Goal: Find specific page/section: Find specific page/section

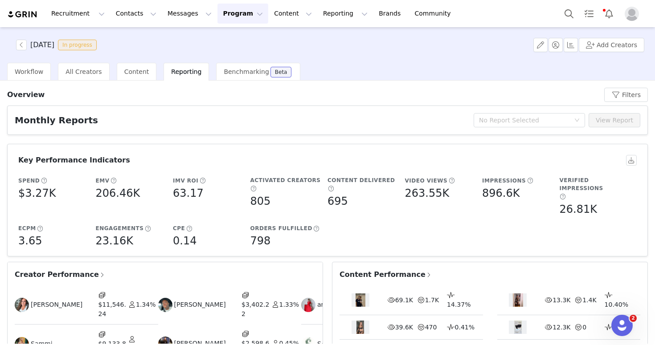
scroll to position [122, 0]
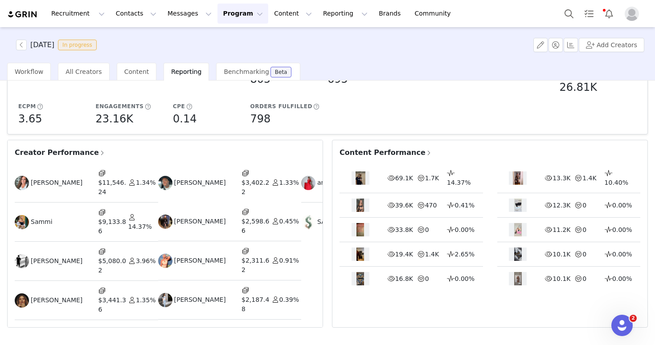
click at [318, 37] on div "[DATE] In progress Add Creators" at bounding box center [327, 45] width 655 height 36
click at [134, 12] on button "Contacts Contacts" at bounding box center [135, 14] width 51 height 20
click at [127, 60] on p "Prospects" at bounding box center [126, 55] width 30 height 9
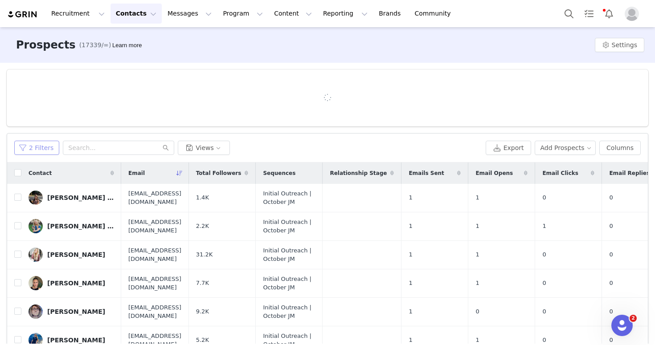
click at [39, 145] on button "2 Filters" at bounding box center [36, 148] width 45 height 14
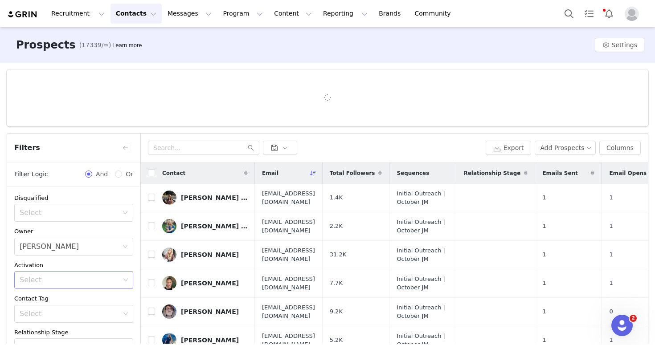
scroll to position [126, 0]
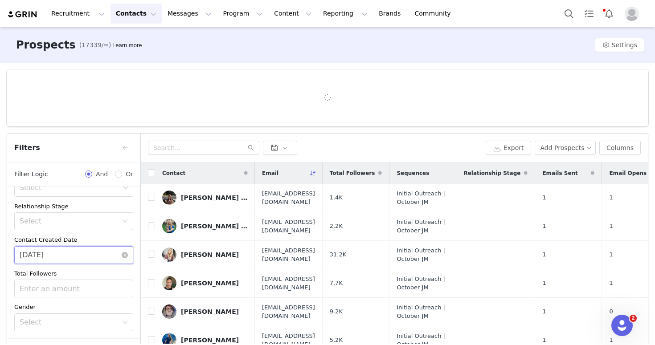
click at [66, 262] on input "[DATE]" at bounding box center [73, 255] width 119 height 18
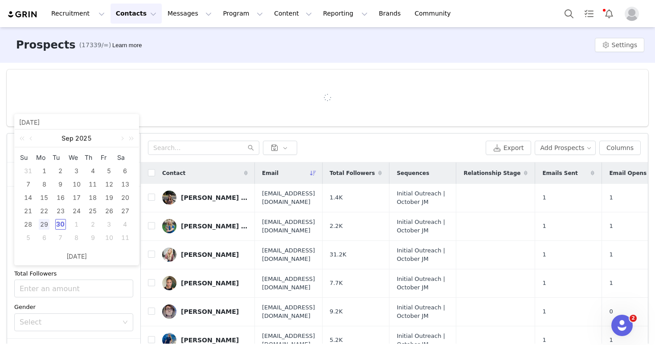
click at [62, 226] on div "30" at bounding box center [60, 224] width 11 height 11
type input "[DATE]"
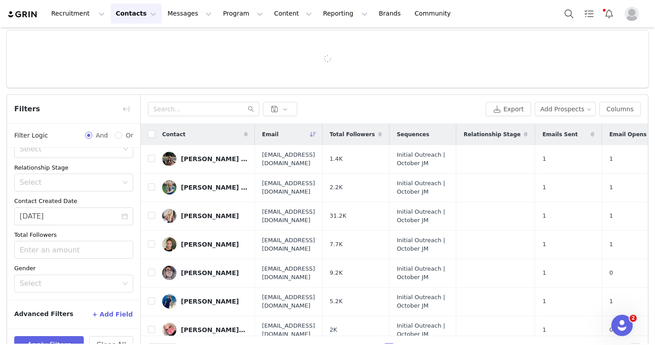
scroll to position [63, 0]
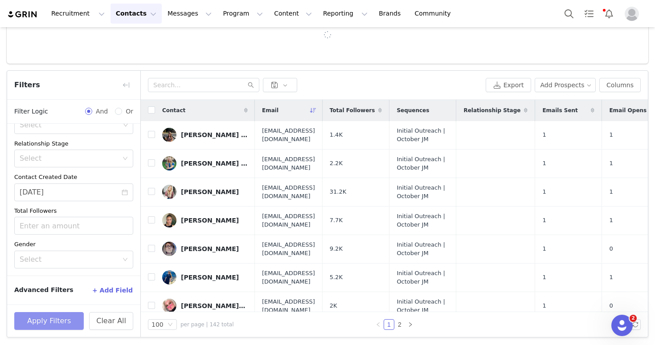
click at [63, 315] on button "Apply Filters" at bounding box center [48, 321] width 69 height 18
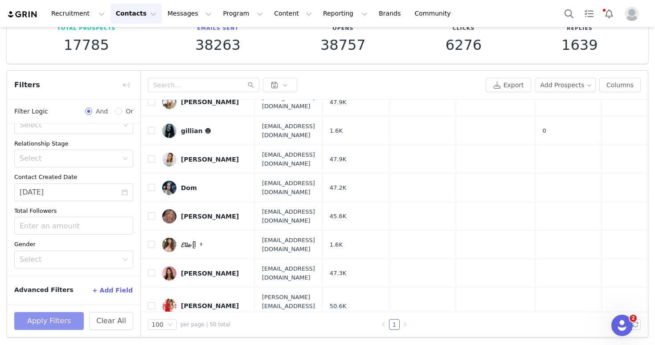
scroll to position [1085, 0]
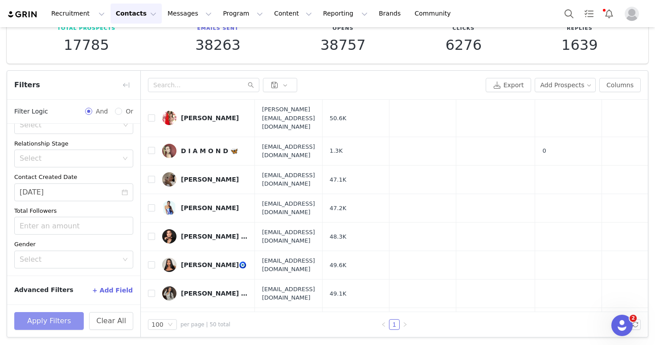
click at [75, 317] on button "Apply Filters" at bounding box center [48, 321] width 69 height 18
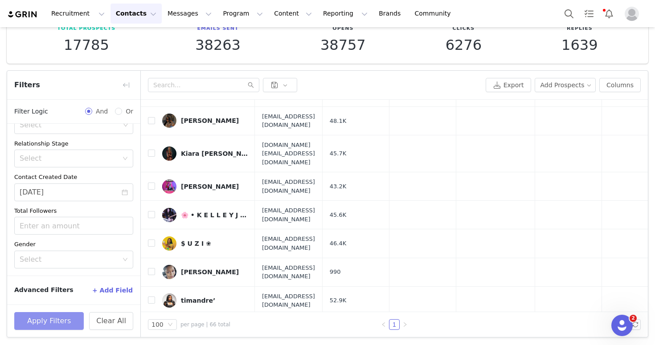
scroll to position [0, 0]
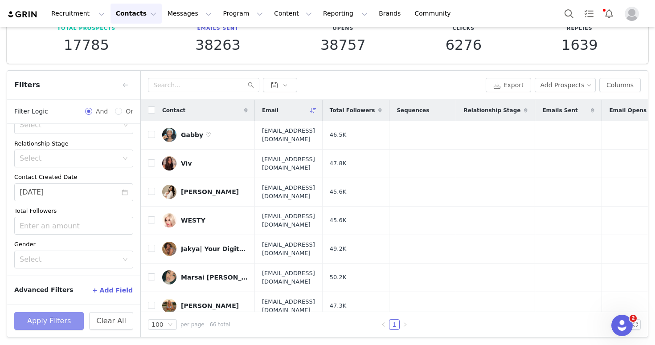
click at [61, 321] on button "Apply Filters" at bounding box center [48, 321] width 69 height 18
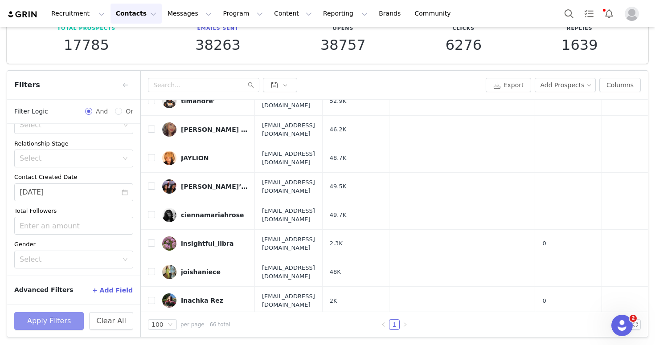
scroll to position [401, 0]
